Goal: Answer question/provide support: Answer question/provide support

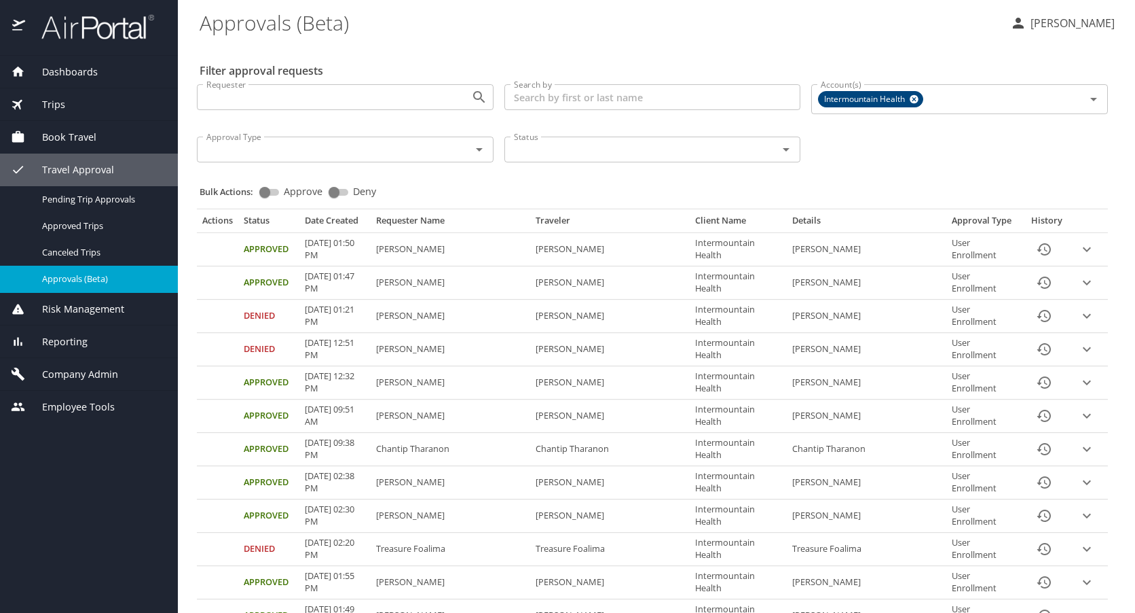
click at [57, 373] on span "Company Admin" at bounding box center [71, 374] width 93 height 15
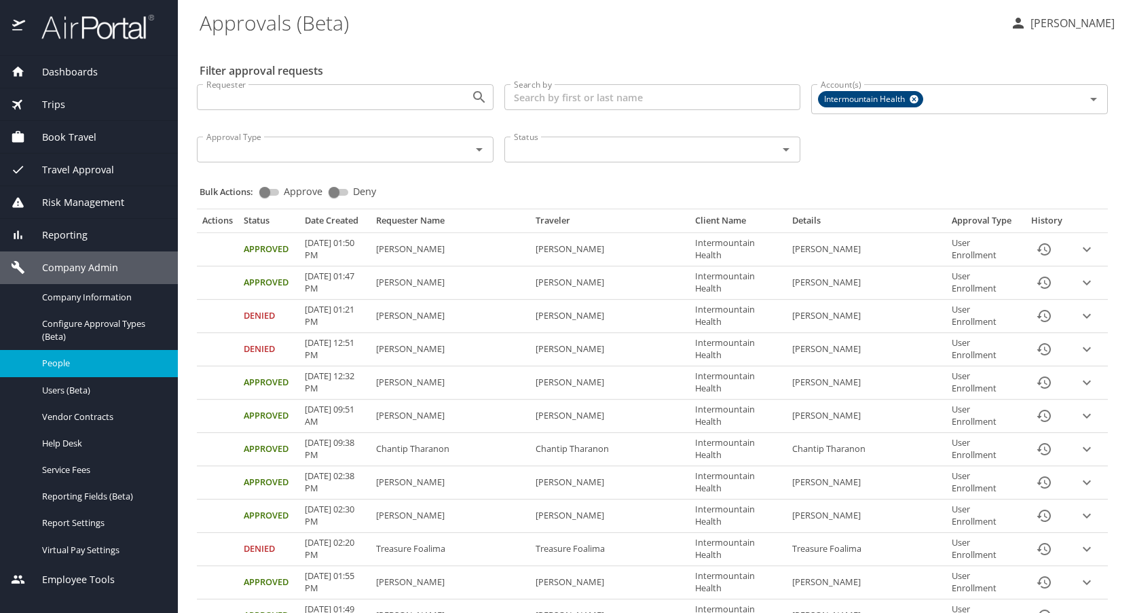
click at [77, 362] on span "People" at bounding box center [102, 363] width 120 height 13
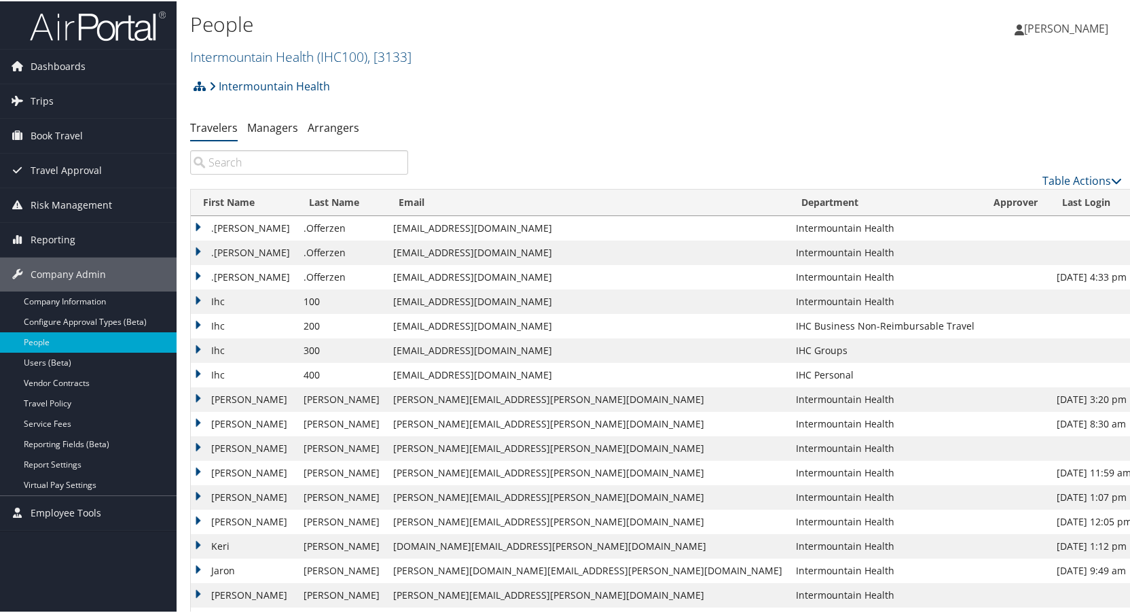
click at [306, 164] on input "search" at bounding box center [299, 161] width 218 height 24
click at [329, 51] on span "( IHC100 )" at bounding box center [342, 55] width 50 height 18
click at [267, 137] on link "Peaks Intermountain Denver (SCL Health), [10799]" at bounding box center [280, 144] width 179 height 35
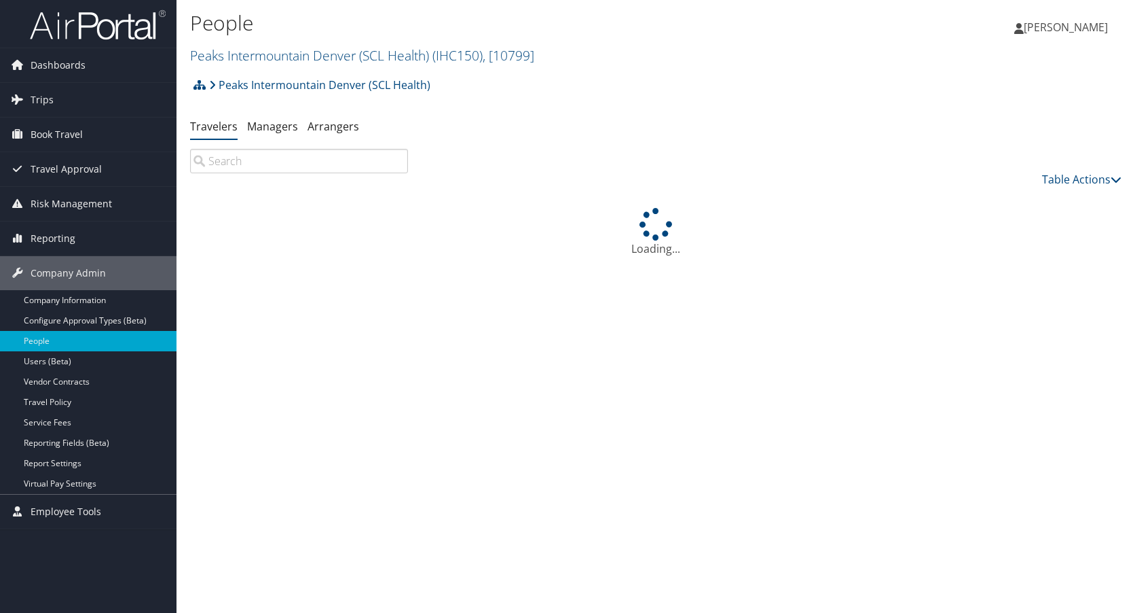
click at [268, 162] on input "search" at bounding box center [299, 161] width 218 height 24
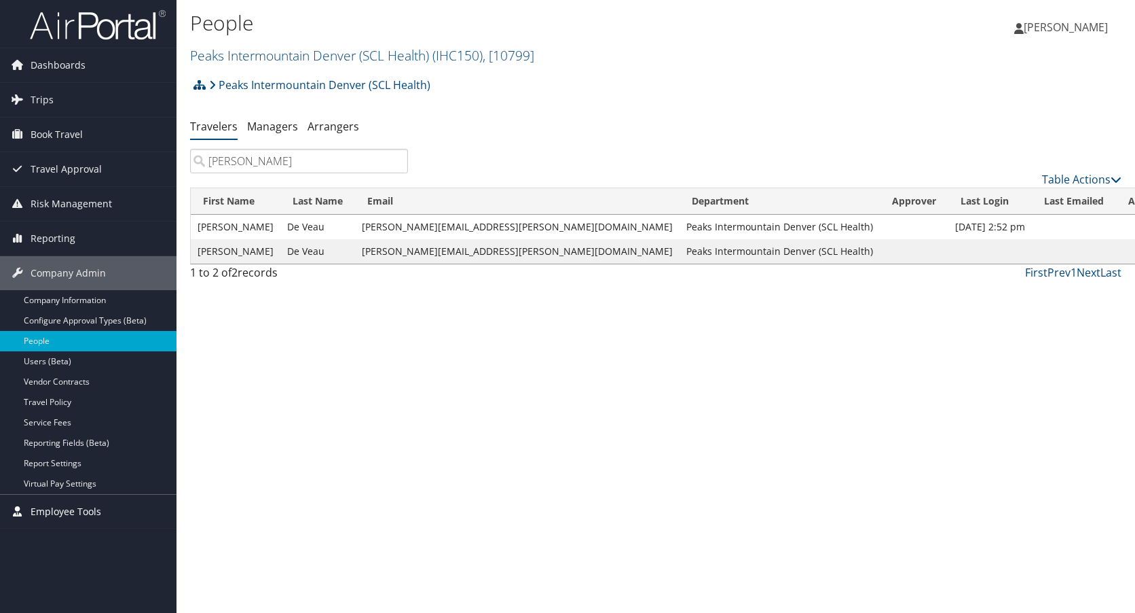
type input "samuel de"
drag, startPoint x: 500, startPoint y: 253, endPoint x: 479, endPoint y: 253, distance: 21.1
click at [479, 253] on td "Samuel.DeVeau@imail.org" at bounding box center [517, 251] width 325 height 24
drag, startPoint x: 479, startPoint y: 253, endPoint x: 508, endPoint y: 307, distance: 60.8
click at [508, 311] on div "People Peaks Intermountain Denver (SCL Health) ( IHC150 ) , [ 10799 ] Peaks Int…" at bounding box center [656, 306] width 959 height 613
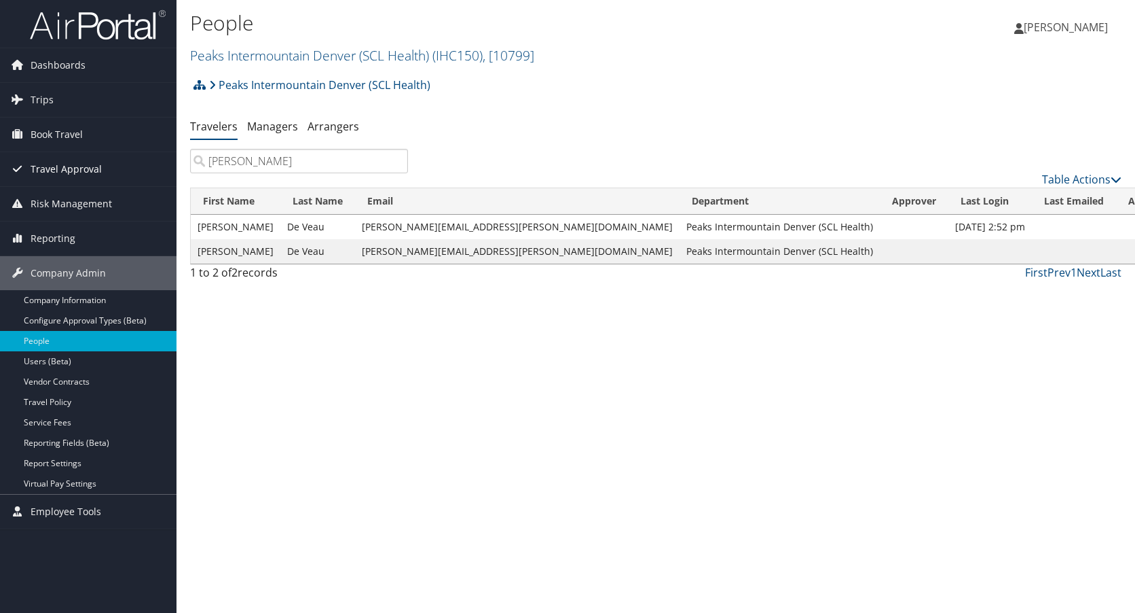
click at [57, 163] on span "Travel Approval" at bounding box center [66, 169] width 71 height 34
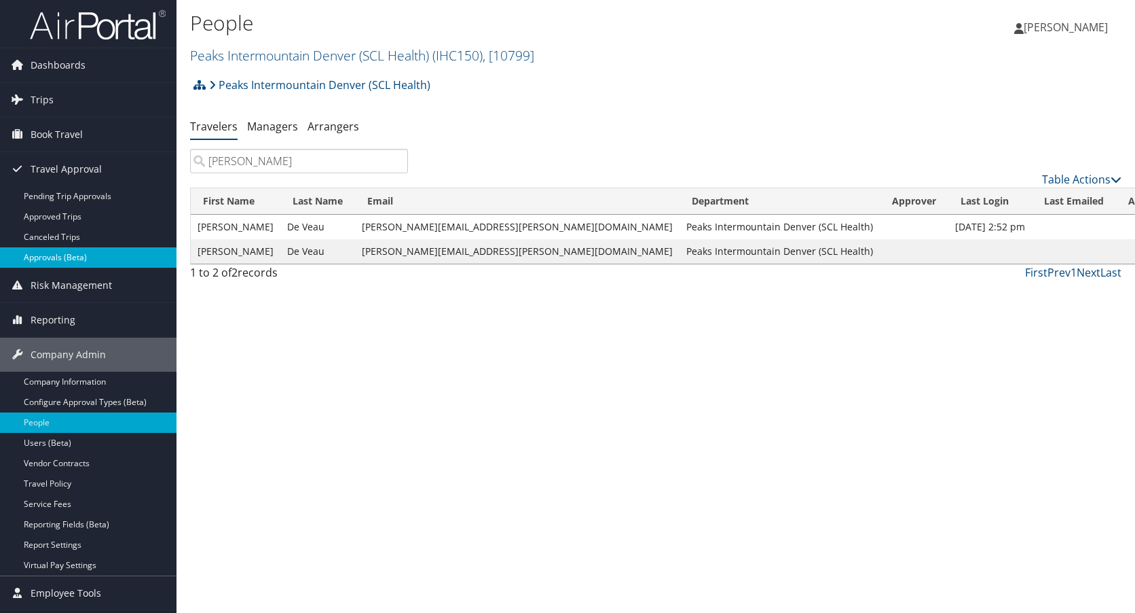
click at [67, 255] on link "Approvals (Beta)" at bounding box center [88, 257] width 177 height 20
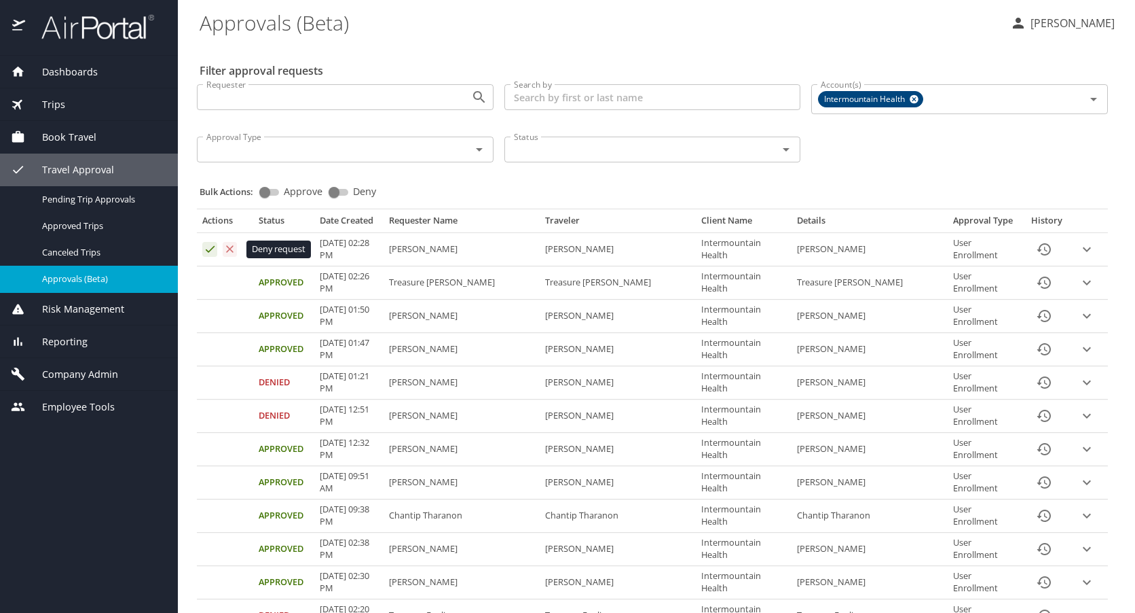
click at [228, 247] on icon "Approval table" at bounding box center [230, 248] width 7 height 7
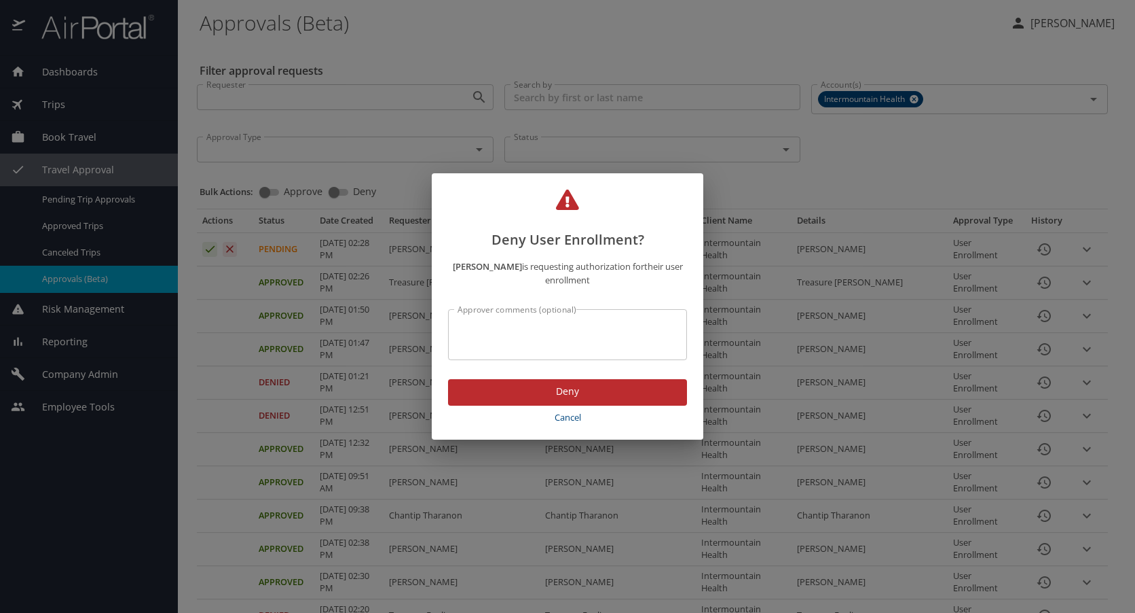
click at [570, 339] on textarea "Approver comments (optional)" at bounding box center [568, 335] width 220 height 26
type textarea "incorrect email address"
click at [562, 384] on span "Deny" at bounding box center [567, 391] width 217 height 17
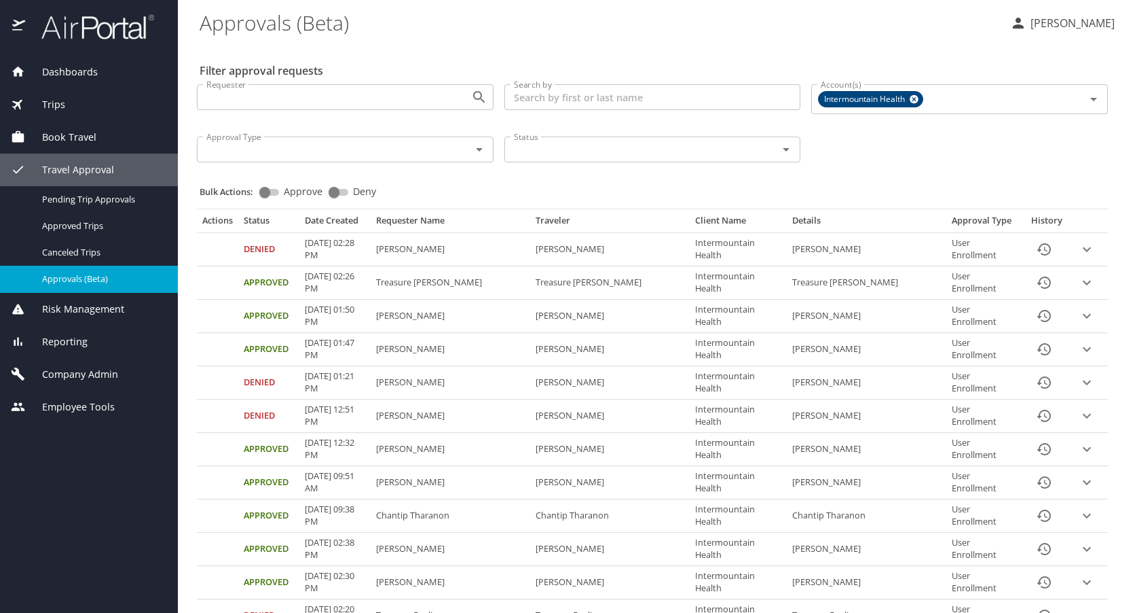
click at [55, 102] on span "Trips" at bounding box center [45, 104] width 40 height 15
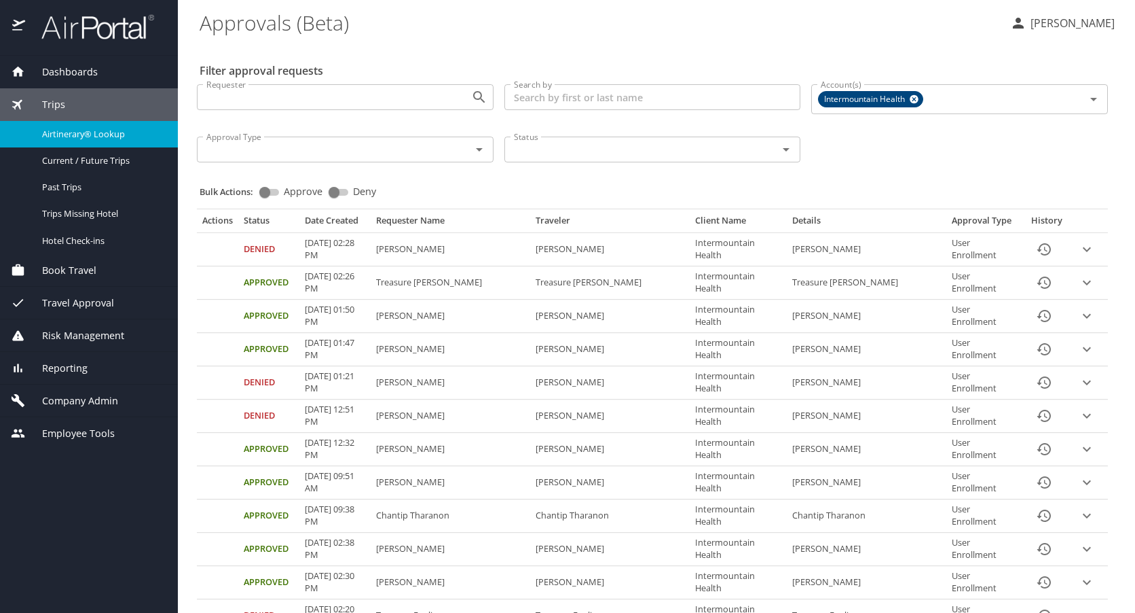
click at [63, 130] on span "Airtinerary® Lookup" at bounding box center [102, 134] width 120 height 13
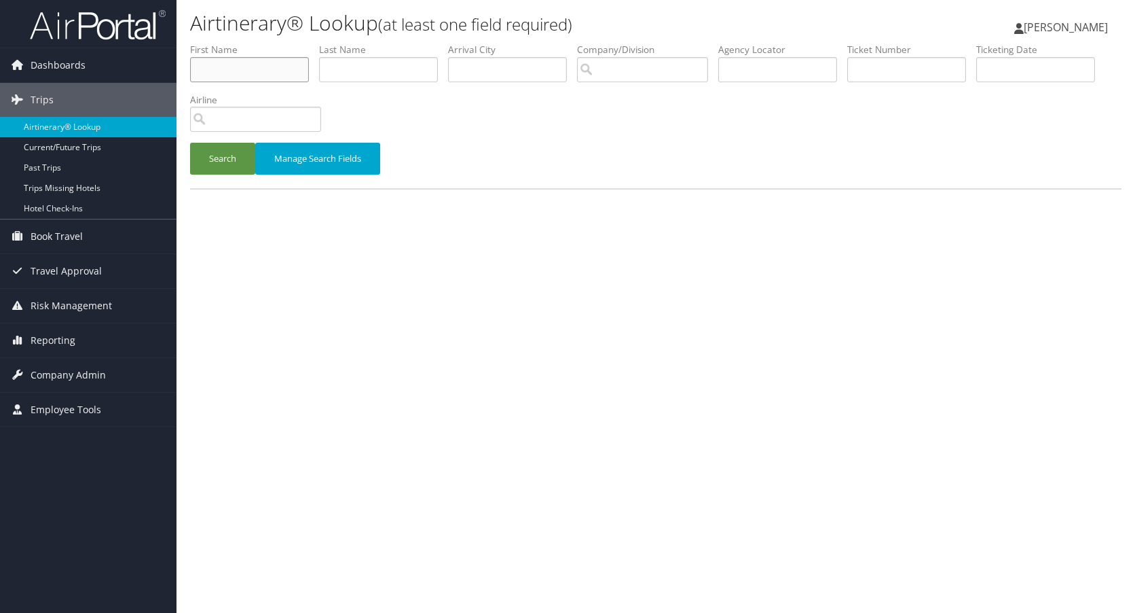
click at [224, 71] on input "text" at bounding box center [249, 69] width 119 height 25
type input "samuel"
type input "de"
click at [218, 160] on button "Search" at bounding box center [222, 159] width 65 height 32
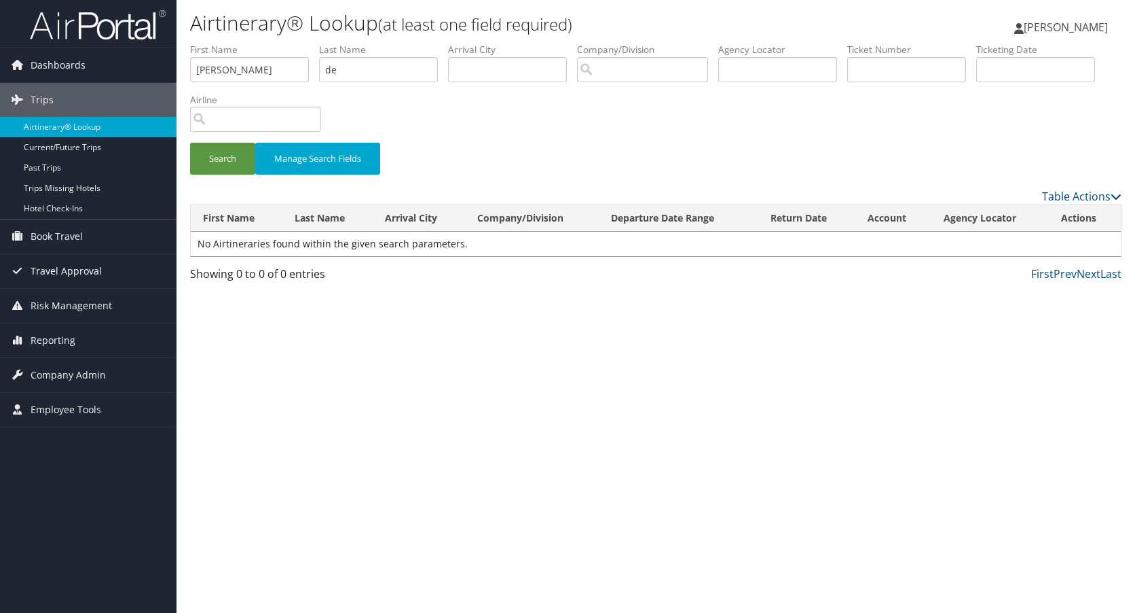
click at [52, 268] on span "Travel Approval" at bounding box center [66, 271] width 71 height 34
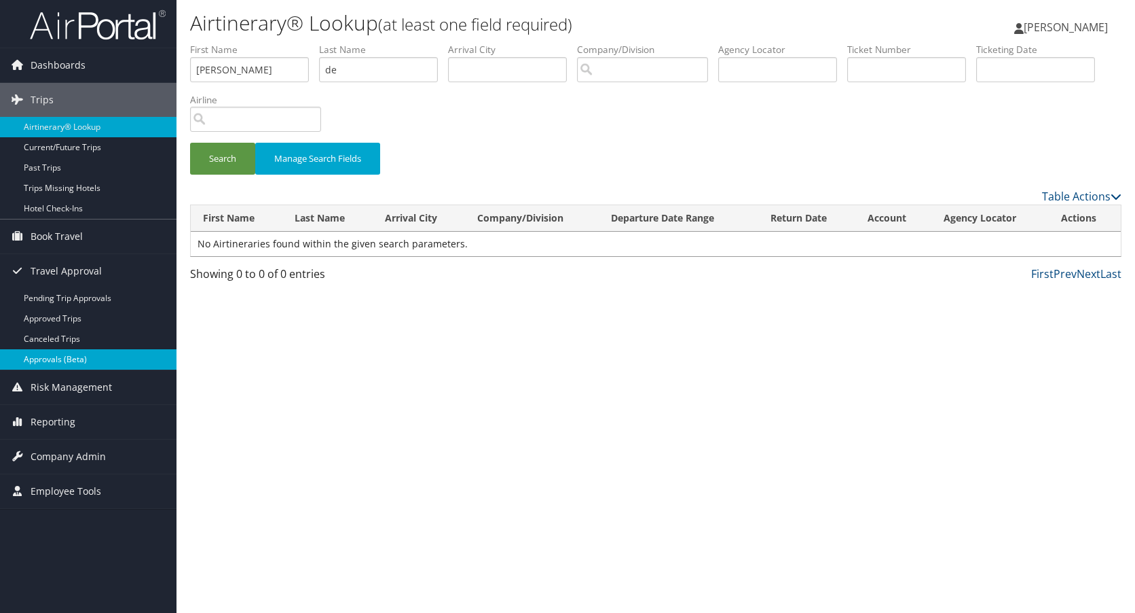
click at [51, 358] on link "Approvals (Beta)" at bounding box center [88, 359] width 177 height 20
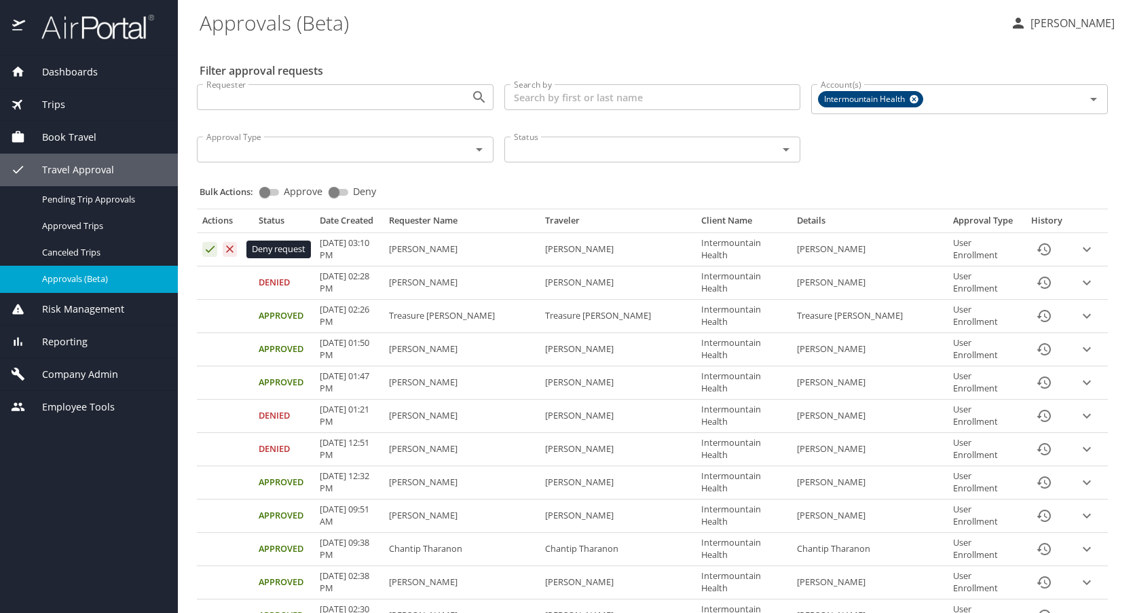
click at [232, 249] on icon "Approval table" at bounding box center [229, 248] width 13 height 13
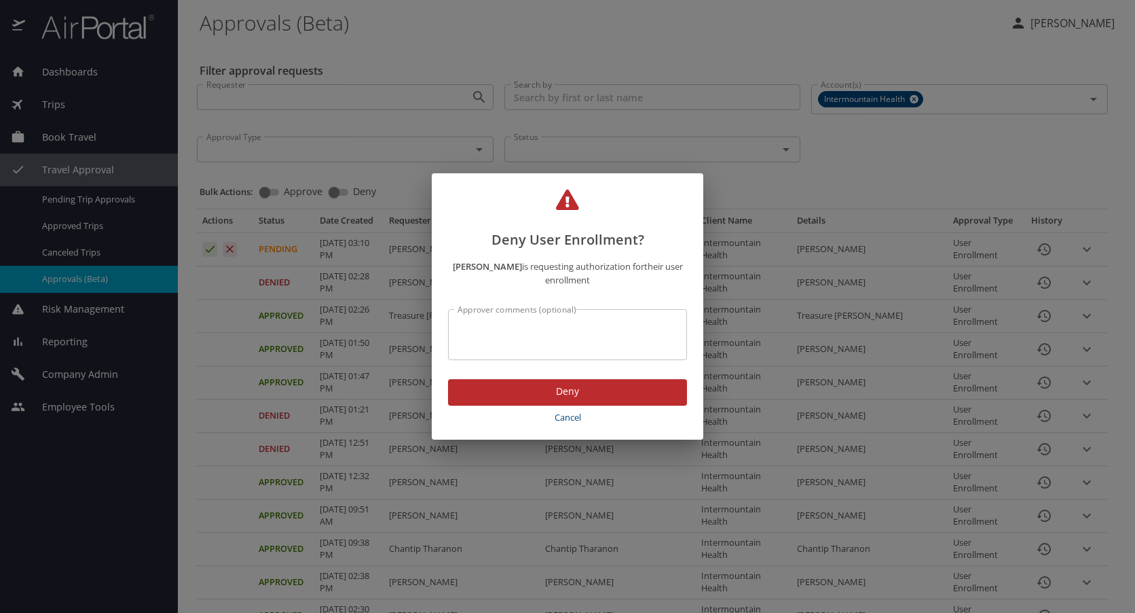
click at [462, 333] on textarea "Approver comments (optional)" at bounding box center [568, 335] width 220 height 26
type textarea "incorrect email address"
click at [558, 390] on span "Deny" at bounding box center [567, 391] width 217 height 17
